Goal: Information Seeking & Learning: Find specific fact

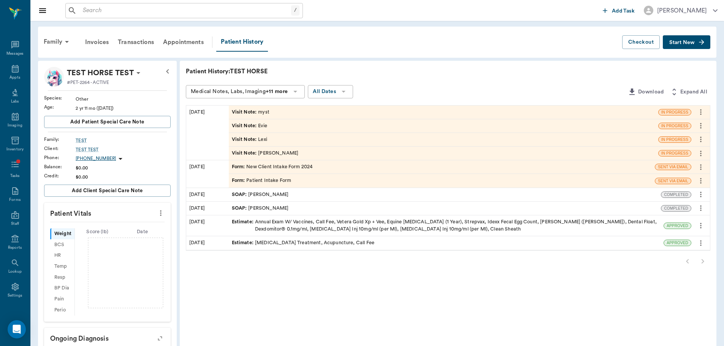
click at [256, 146] on div "Visit Note : Lexi" at bounding box center [444, 139] width 430 height 13
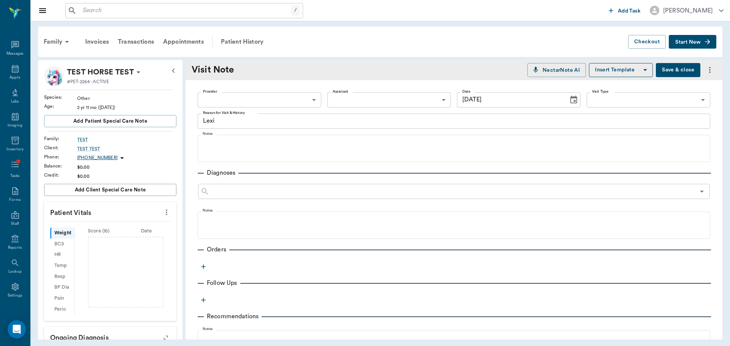
type input "[DATE]"
type textarea "Lexi"
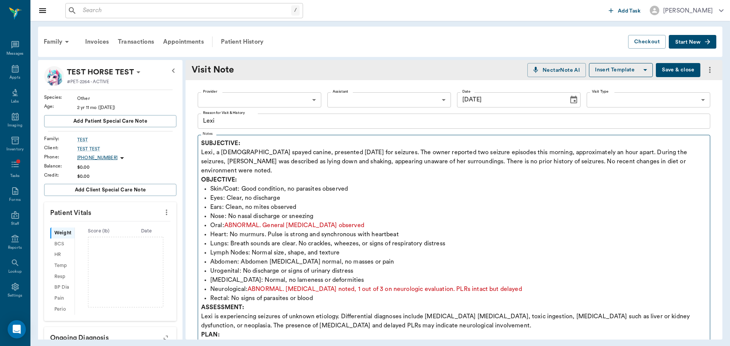
drag, startPoint x: 201, startPoint y: 145, endPoint x: 309, endPoint y: 183, distance: 115.2
click at [309, 183] on fieldset "Notes SUBJECTIVE: [PERSON_NAME], a [DEMOGRAPHIC_DATA] spayed canine, presented …" at bounding box center [454, 263] width 512 height 263
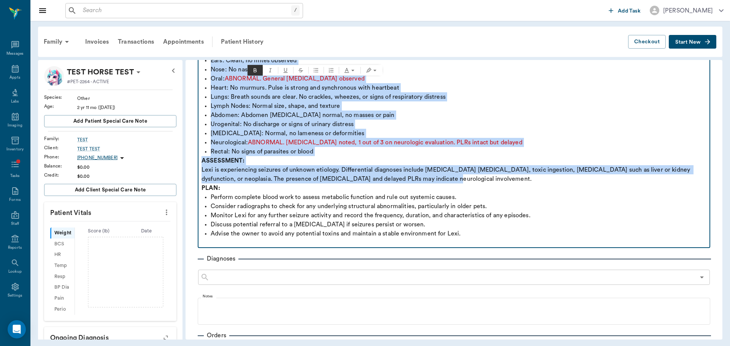
scroll to position [152, 0]
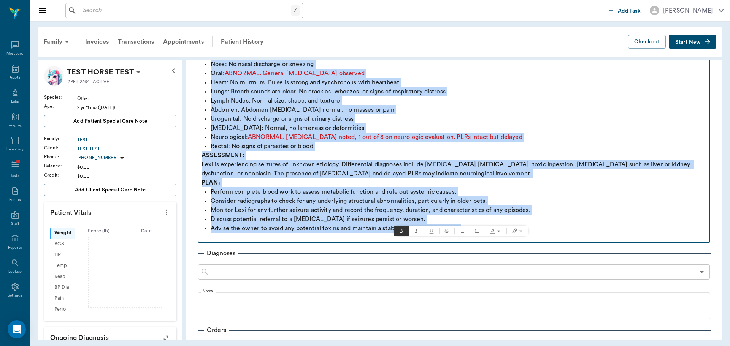
drag, startPoint x: 201, startPoint y: 141, endPoint x: 617, endPoint y: 216, distance: 422.7
click at [617, 216] on div "SUBJECTIVE: [PERSON_NAME], a [DEMOGRAPHIC_DATA] spayed canine, presented [DATE]…" at bounding box center [453, 114] width 505 height 255
click at [617, 224] on p "Advise the owner to avoid any potential toxins and maintain a stable environmen…" at bounding box center [459, 228] width 496 height 9
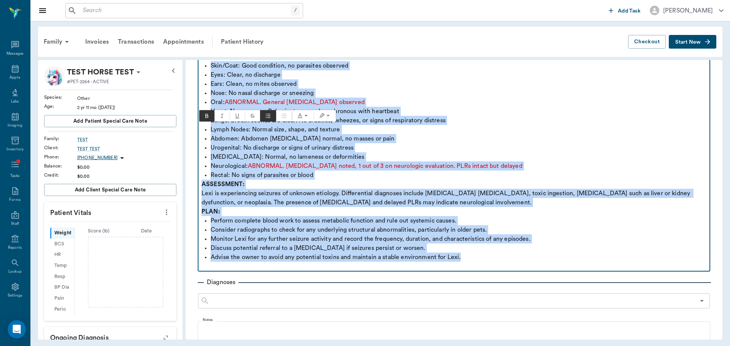
scroll to position [38, 0]
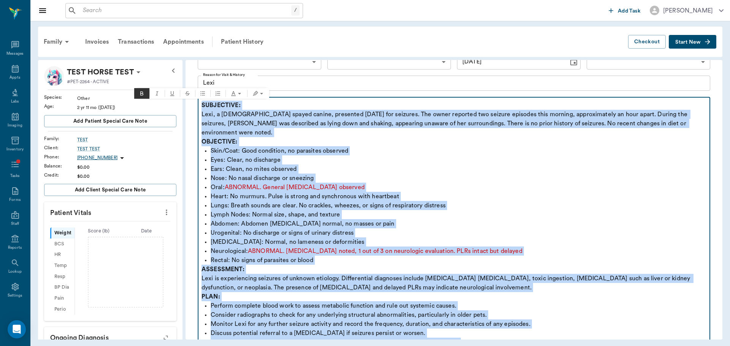
drag, startPoint x: 479, startPoint y: 222, endPoint x: 201, endPoint y: 100, distance: 303.0
click at [201, 100] on fieldset "Notes SUBJECTIVE: [PERSON_NAME], a [DEMOGRAPHIC_DATA] spayed canine, presented …" at bounding box center [454, 225] width 512 height 263
copy div "SUBJECTIVE: [PERSON_NAME], a [DEMOGRAPHIC_DATA] spayed canine, presented [DATE]…"
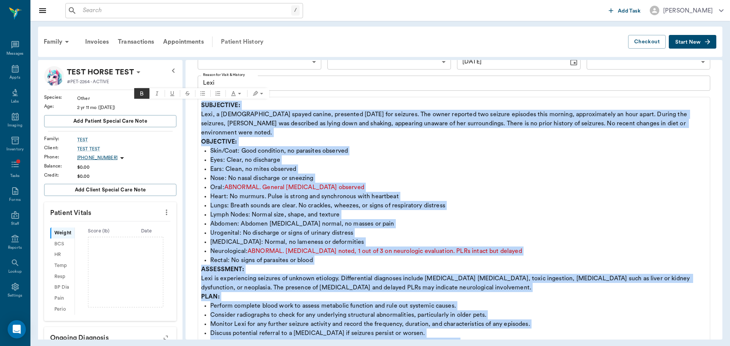
click at [247, 45] on div "Patient History" at bounding box center [242, 42] width 52 height 18
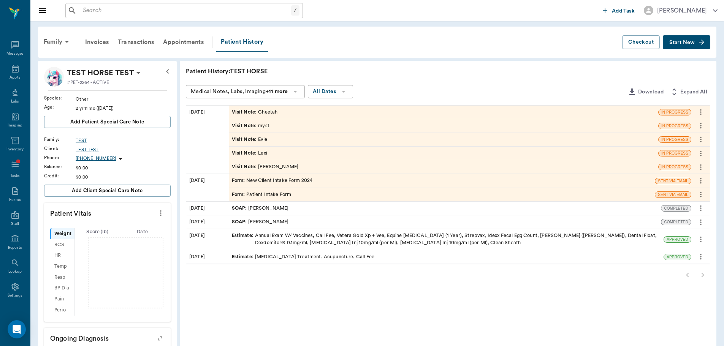
click at [703, 155] on icon "more" at bounding box center [701, 153] width 8 height 9
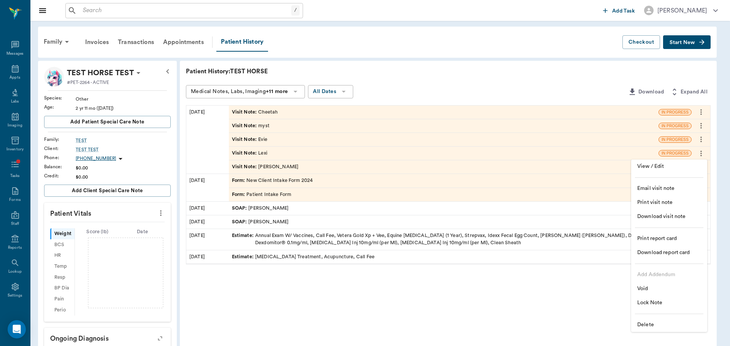
click at [646, 327] on span "Delete" at bounding box center [669, 325] width 64 height 8
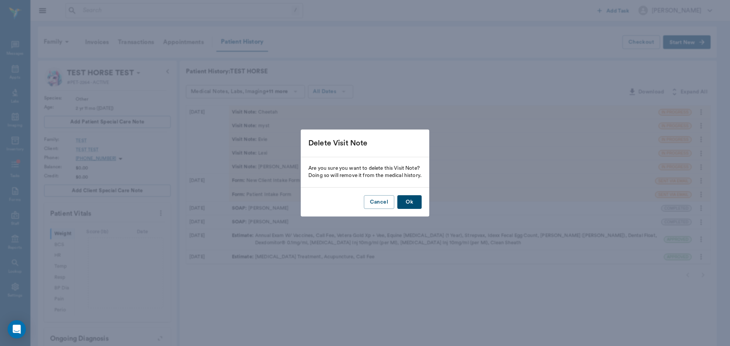
click at [416, 200] on button "Ok" at bounding box center [409, 202] width 24 height 14
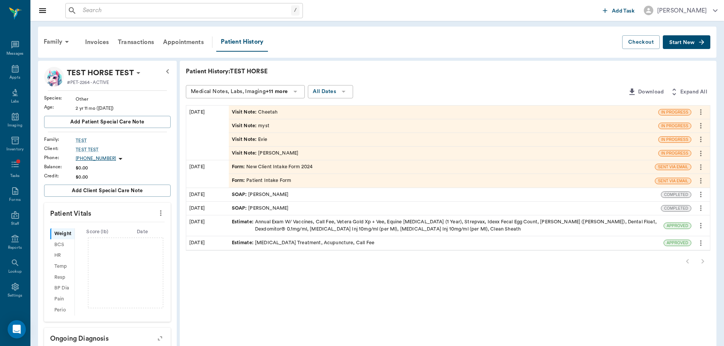
click at [258, 138] on div "Visit Note : Evie" at bounding box center [249, 139] width 35 height 7
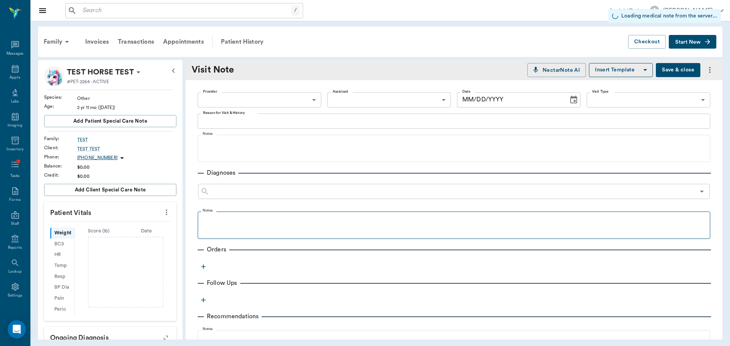
type input "[DATE]"
type textarea "Evie"
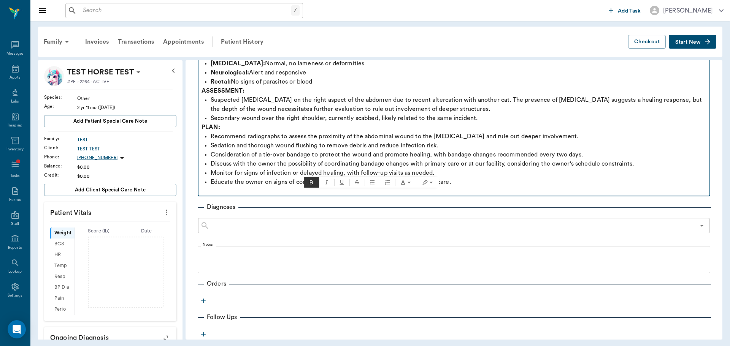
scroll to position [228, 0]
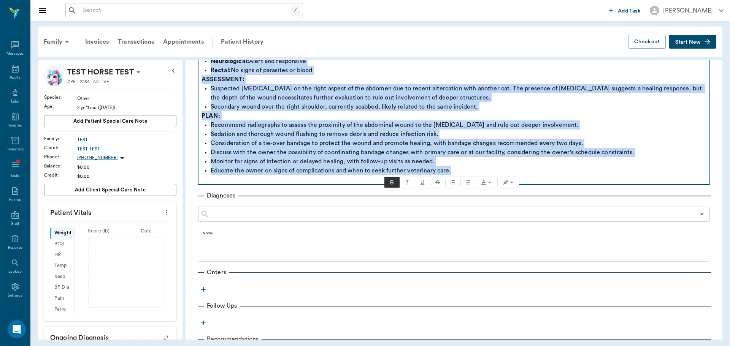
drag, startPoint x: 203, startPoint y: 144, endPoint x: 563, endPoint y: 170, distance: 361.3
click at [563, 170] on div "SUBJECTIVE: [PERSON_NAME], a three-year-old [DEMOGRAPHIC_DATA] spayed domestic …" at bounding box center [453, 48] width 505 height 274
copy div "SUBJECTIVE: [PERSON_NAME], a three-year-old [DEMOGRAPHIC_DATA] spayed domestic …"
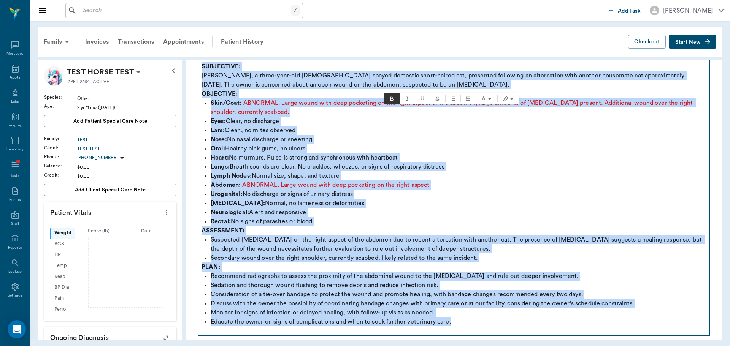
scroll to position [0, 0]
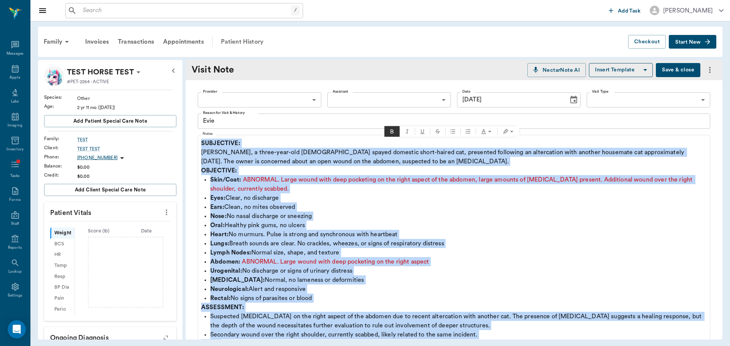
click at [233, 50] on div "Patient History" at bounding box center [242, 42] width 52 height 18
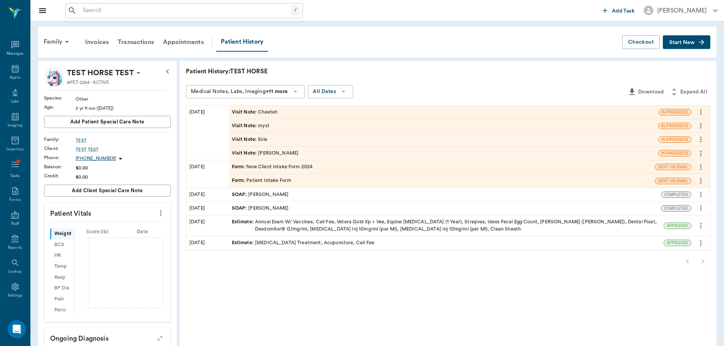
click at [259, 130] on div "Visit Note : myst" at bounding box center [444, 125] width 430 height 13
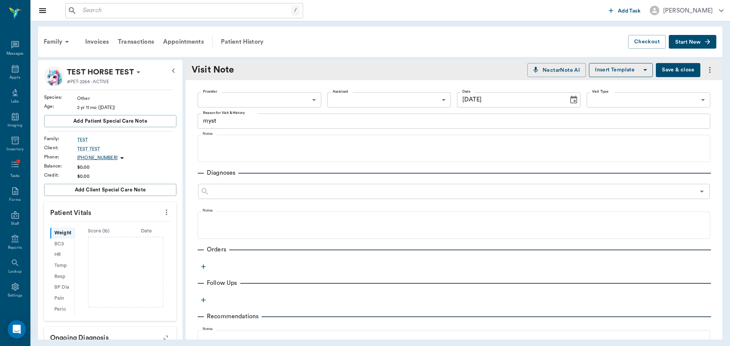
type input "[DATE]"
type textarea "myst"
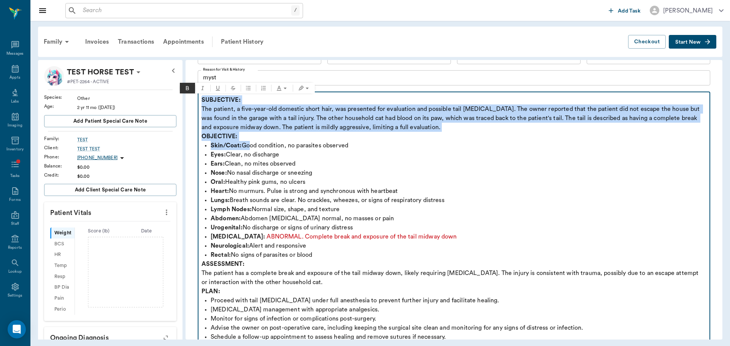
scroll to position [152, 0]
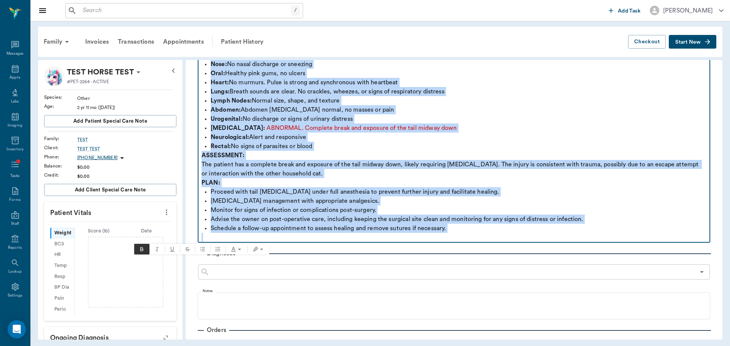
drag, startPoint x: 202, startPoint y: 140, endPoint x: 597, endPoint y: 239, distance: 407.5
click at [597, 239] on div "SUBJECTIVE: The patient, a five-year-old domestic short hair, was presented for…" at bounding box center [453, 114] width 505 height 255
copy div "SUBJECTIVE: The patient, a five-year-old domestic short hair, was presented for…"
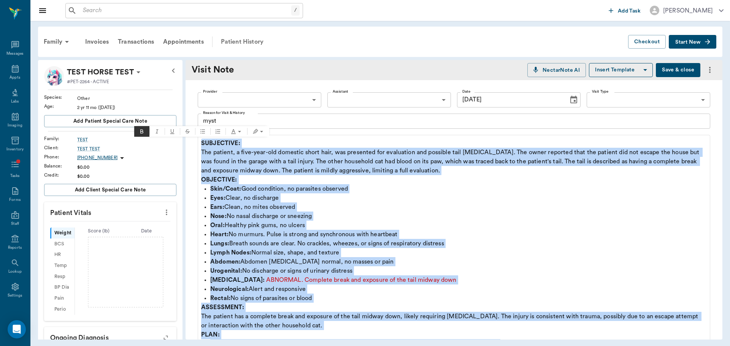
click at [251, 45] on div "Patient History" at bounding box center [242, 42] width 52 height 18
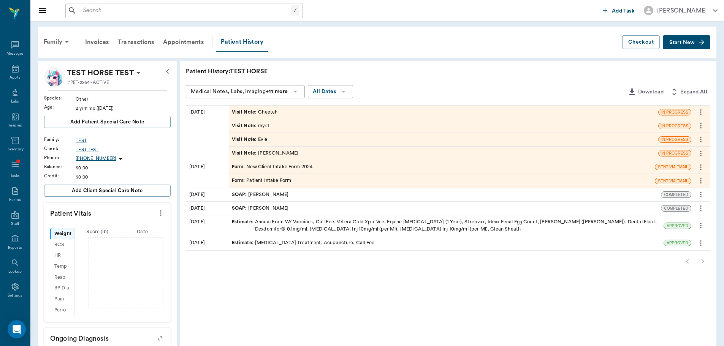
click at [257, 114] on div "Visit Note : Cheetah" at bounding box center [255, 112] width 46 height 7
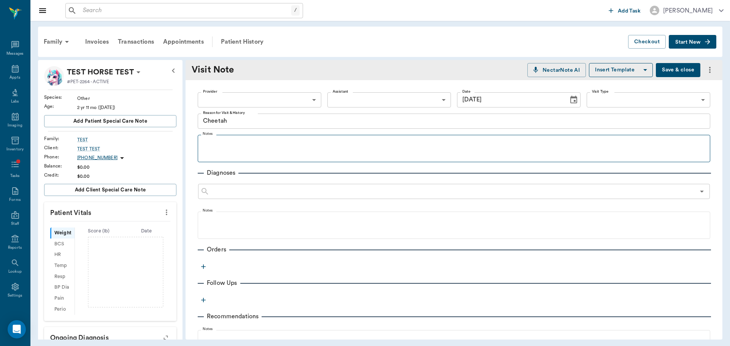
type input "[DATE]"
type textarea "Cheetah"
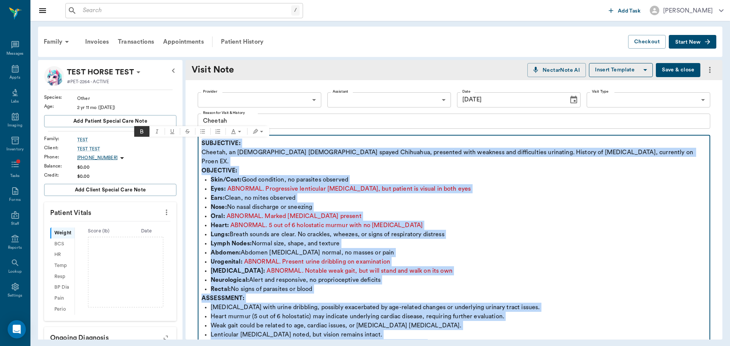
drag, startPoint x: 463, startPoint y: 322, endPoint x: 193, endPoint y: 141, distance: 324.9
copy div "SUBJECTIVE: Cheetah, an [DEMOGRAPHIC_DATA] [DEMOGRAPHIC_DATA] spayed Chihuahua,…"
